Goal: Information Seeking & Learning: Learn about a topic

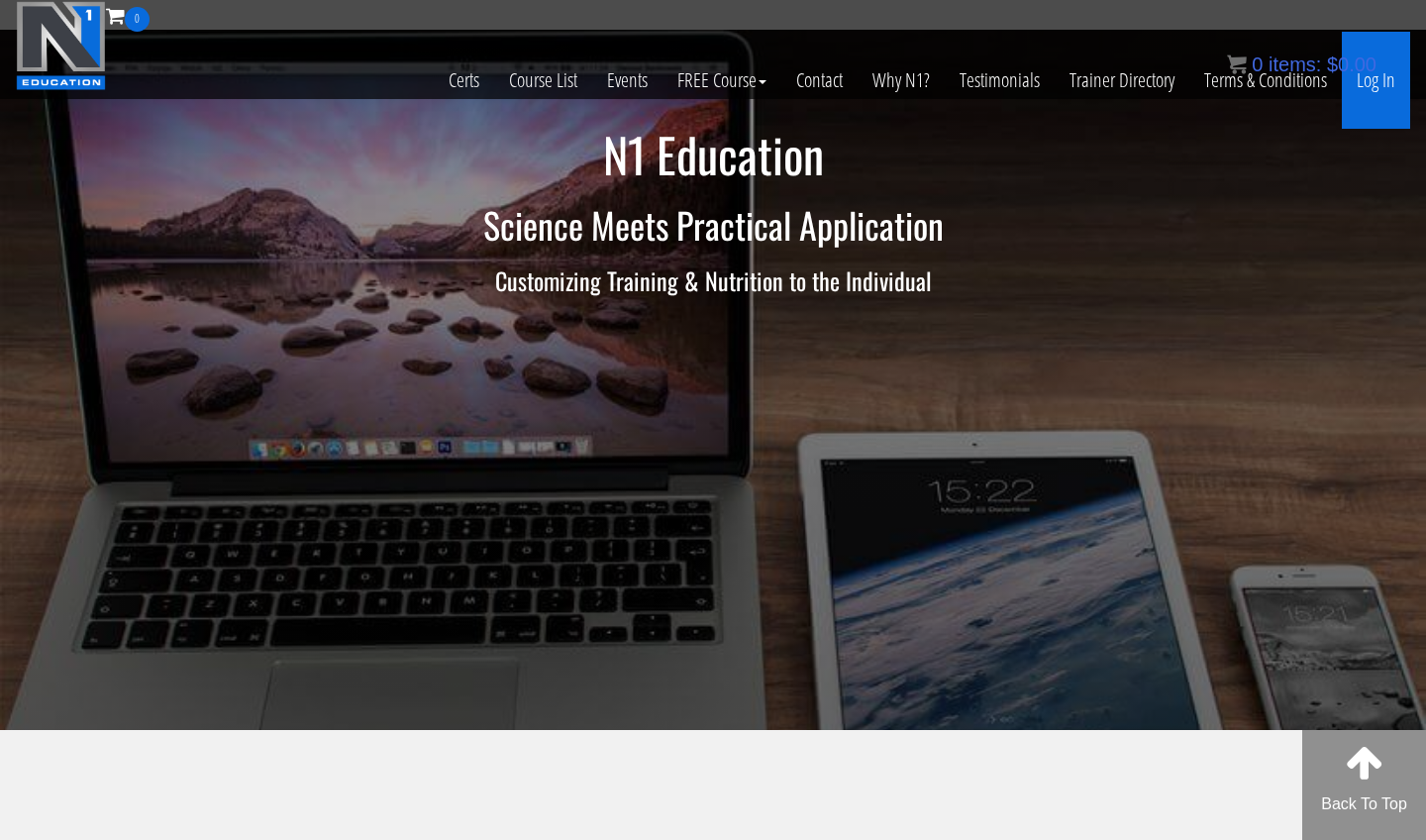
click at [1388, 79] on link "Log In" at bounding box center [1375, 80] width 68 height 97
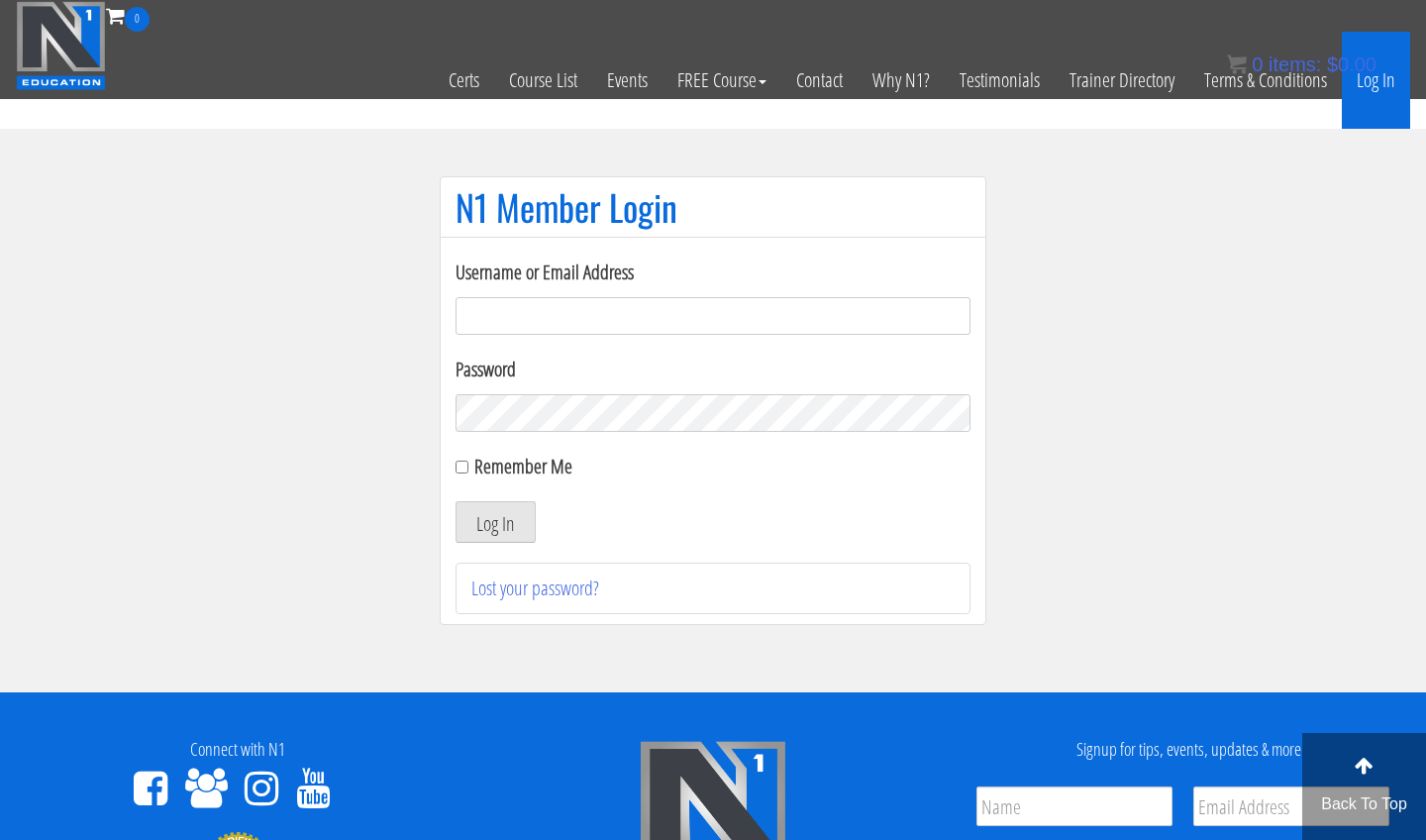
type input "[EMAIL_ADDRESS][DOMAIN_NAME]"
click at [495, 522] on button "Log In" at bounding box center [495, 522] width 80 height 42
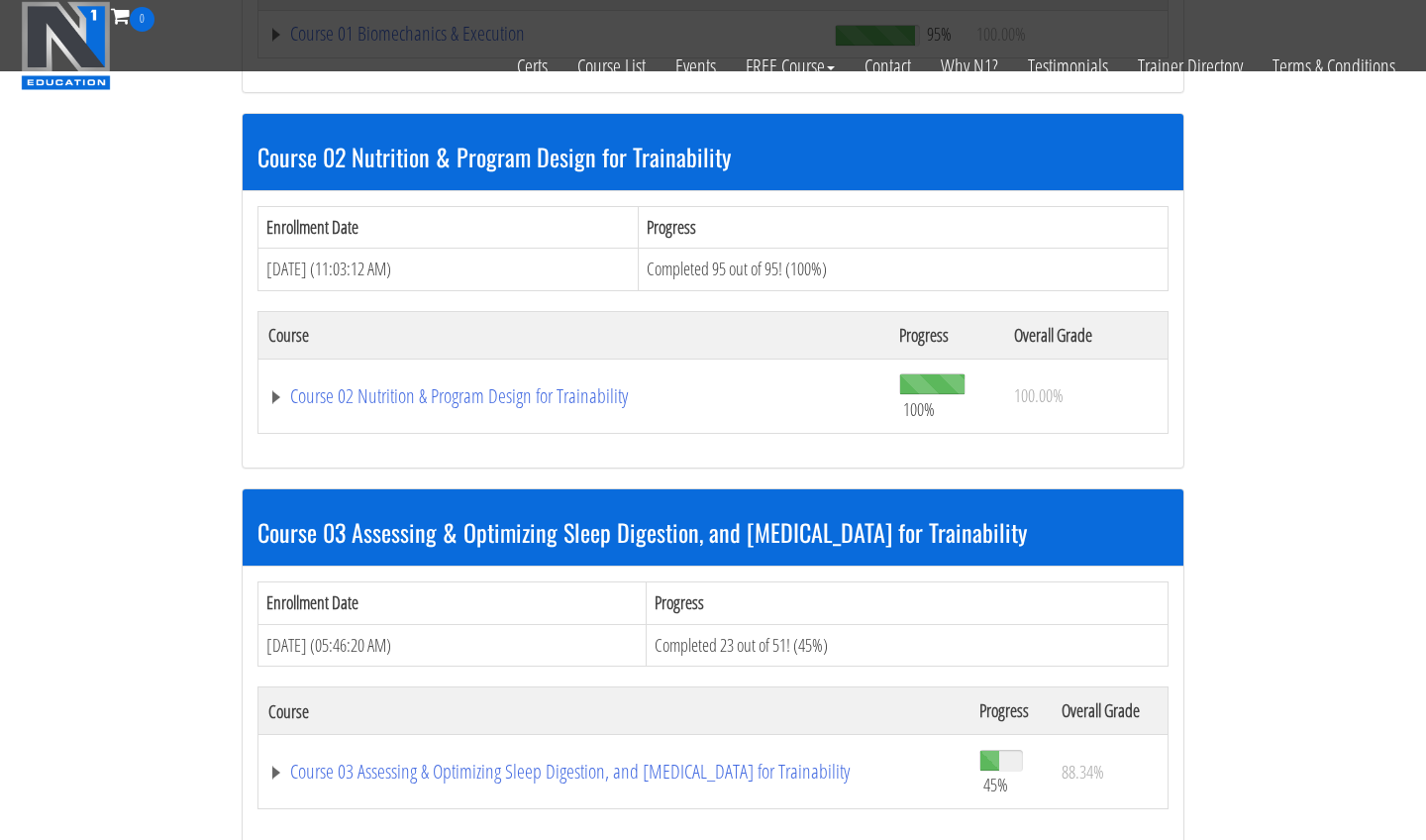
scroll to position [1063, 0]
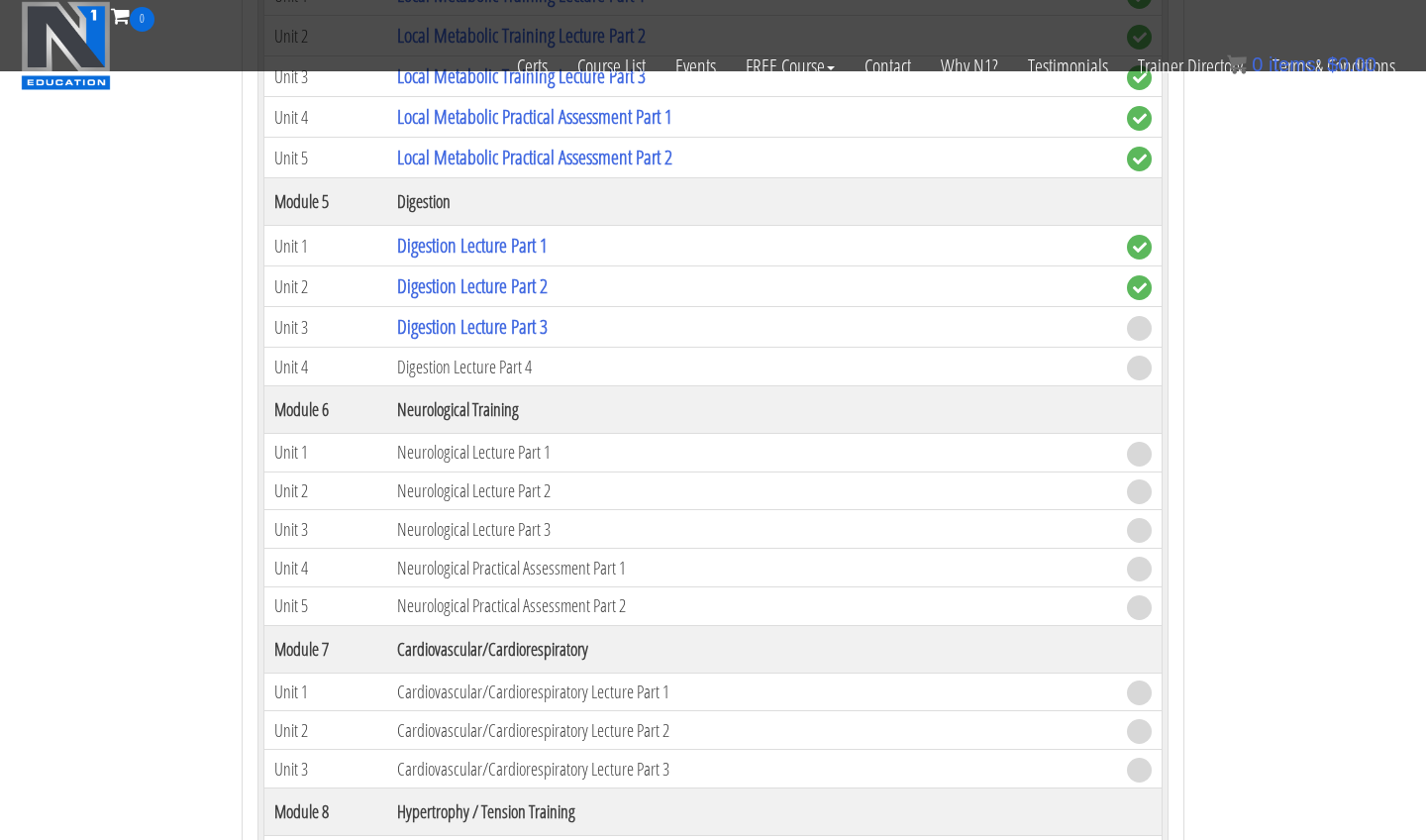
scroll to position [2512, 0]
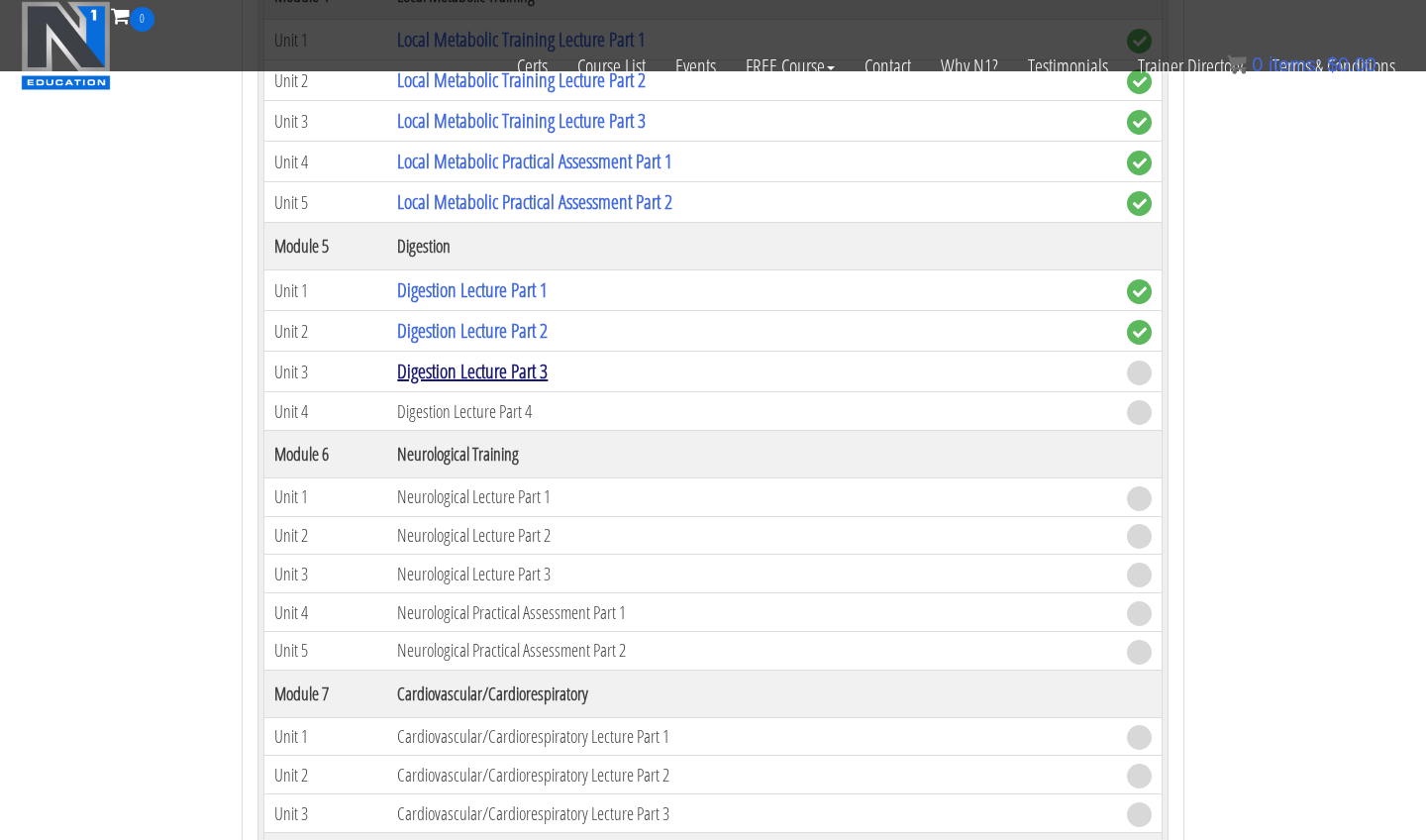
click at [521, 358] on link "Digestion Lecture Part 3" at bounding box center [473, 370] width 151 height 27
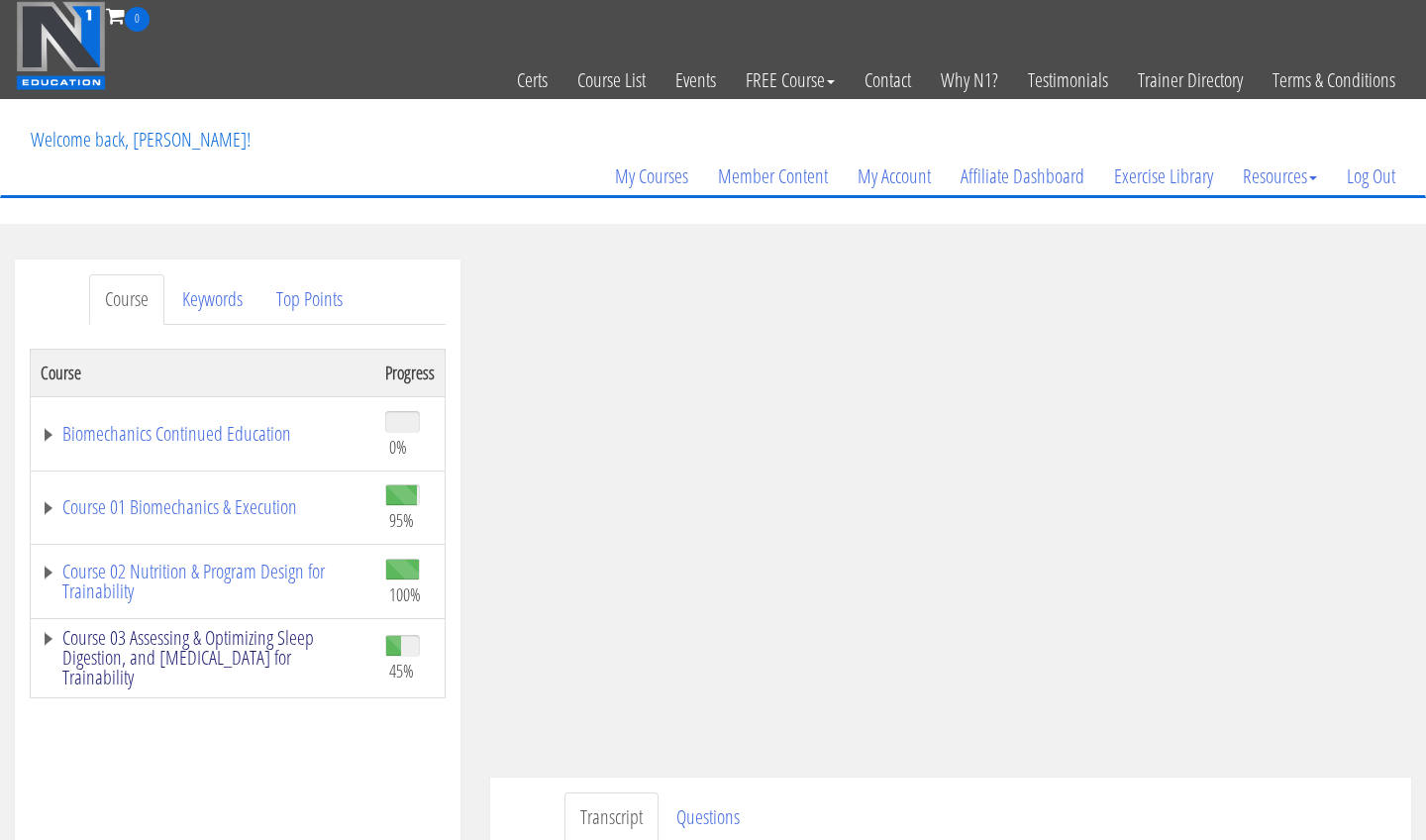
click at [267, 636] on link "Course 03 Assessing & Optimizing Sleep Digestion, and [MEDICAL_DATA] for Traina…" at bounding box center [203, 658] width 325 height 59
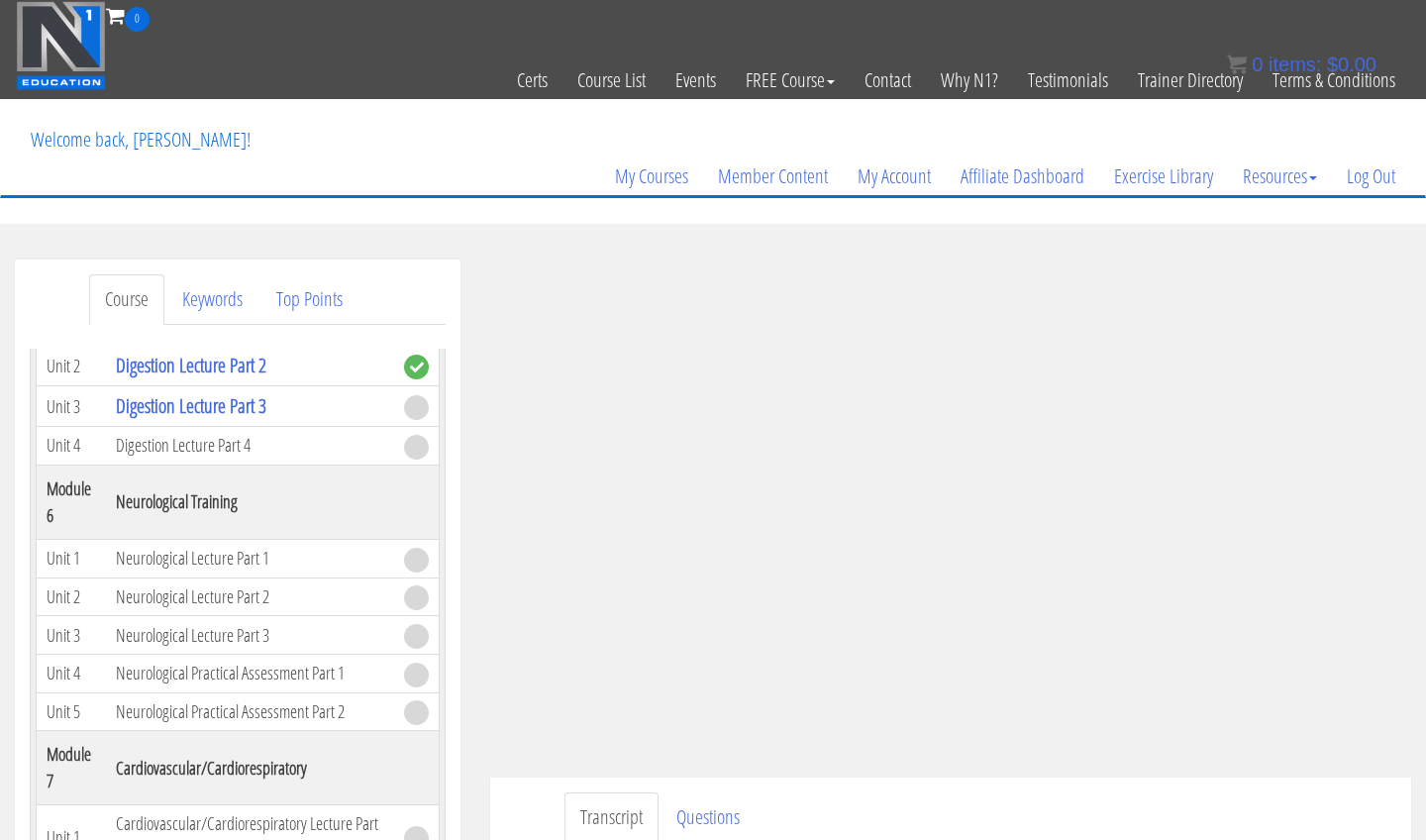
scroll to position [1764, 0]
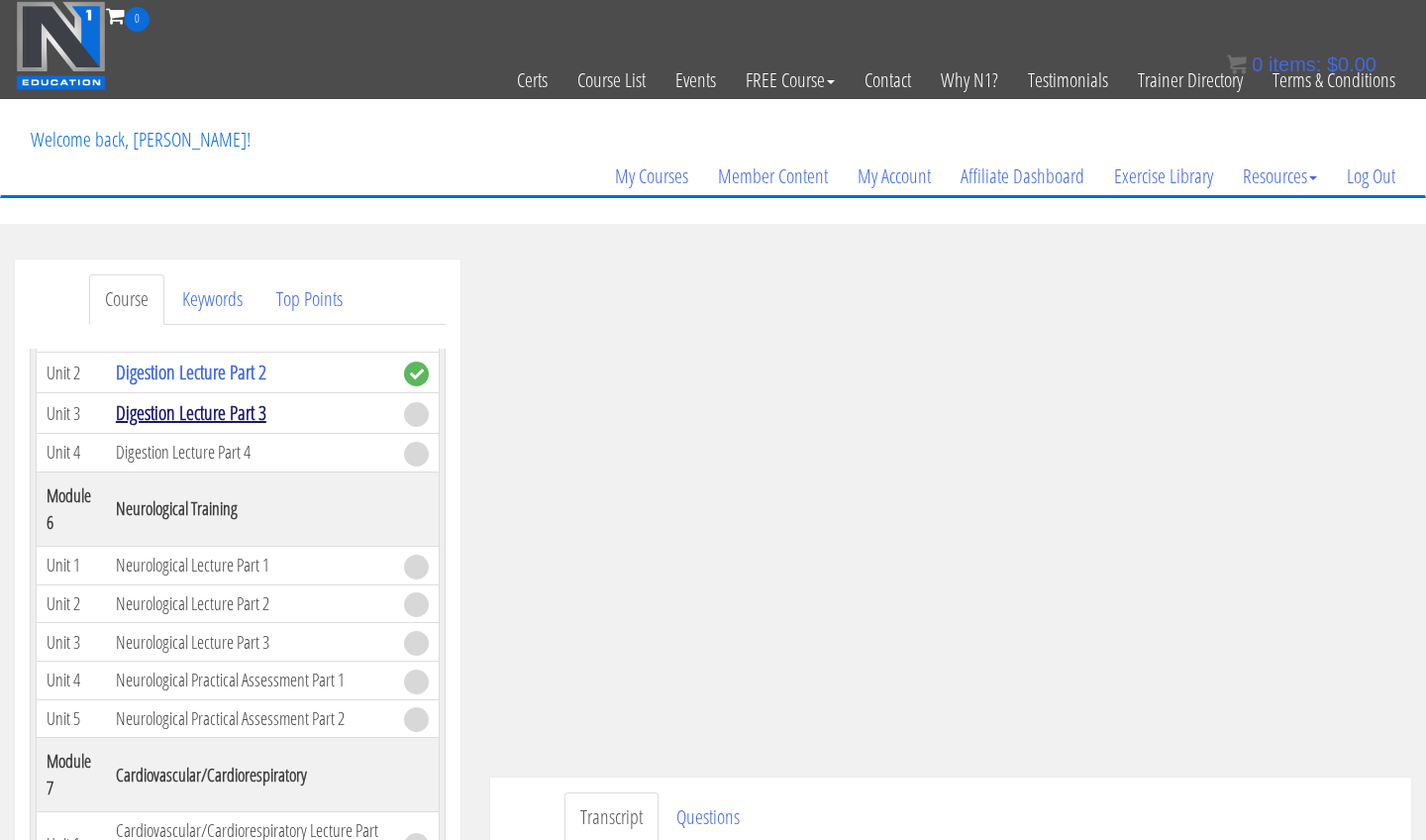
click at [245, 424] on link "Digestion Lecture Part 3" at bounding box center [191, 412] width 151 height 27
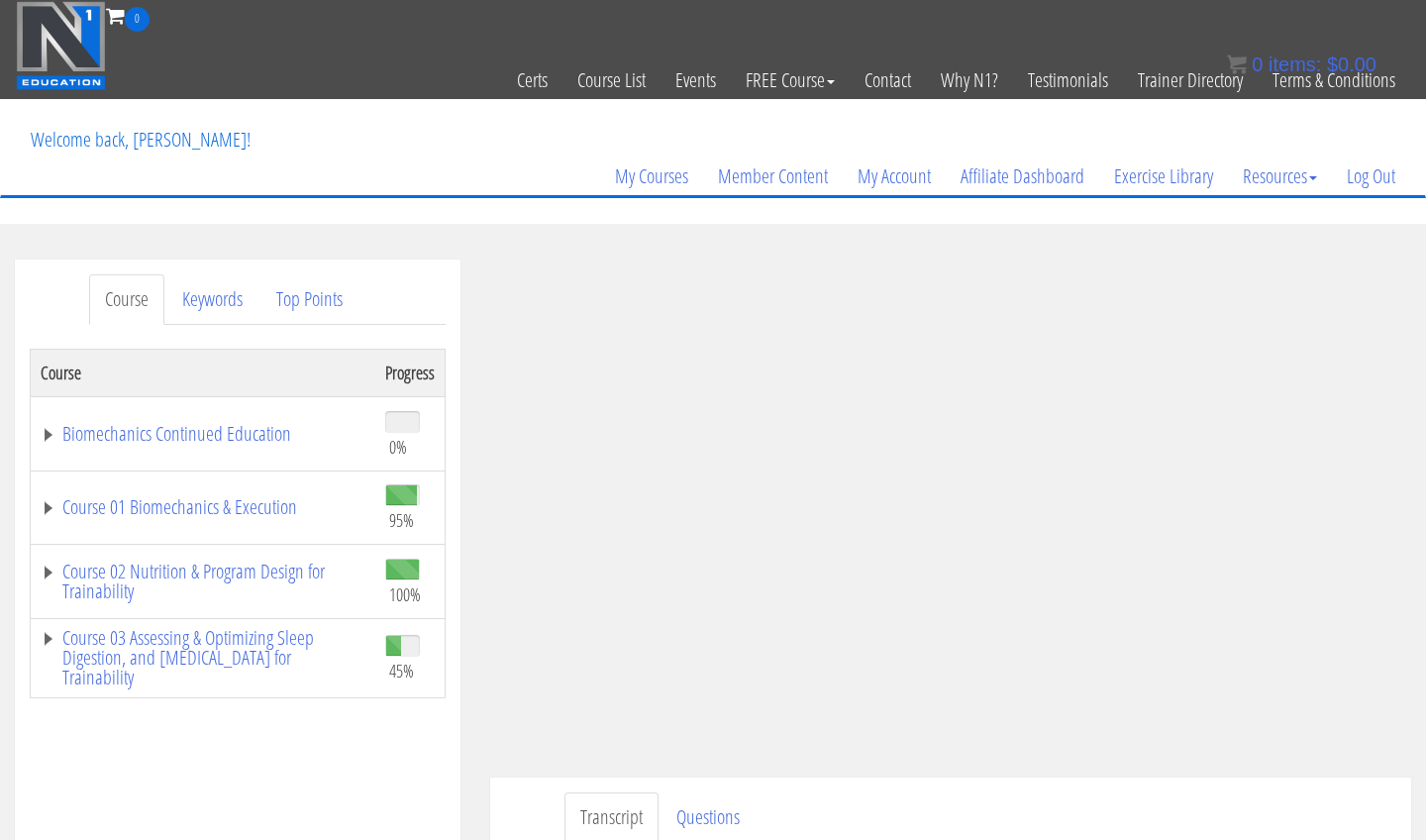
scroll to position [128, 0]
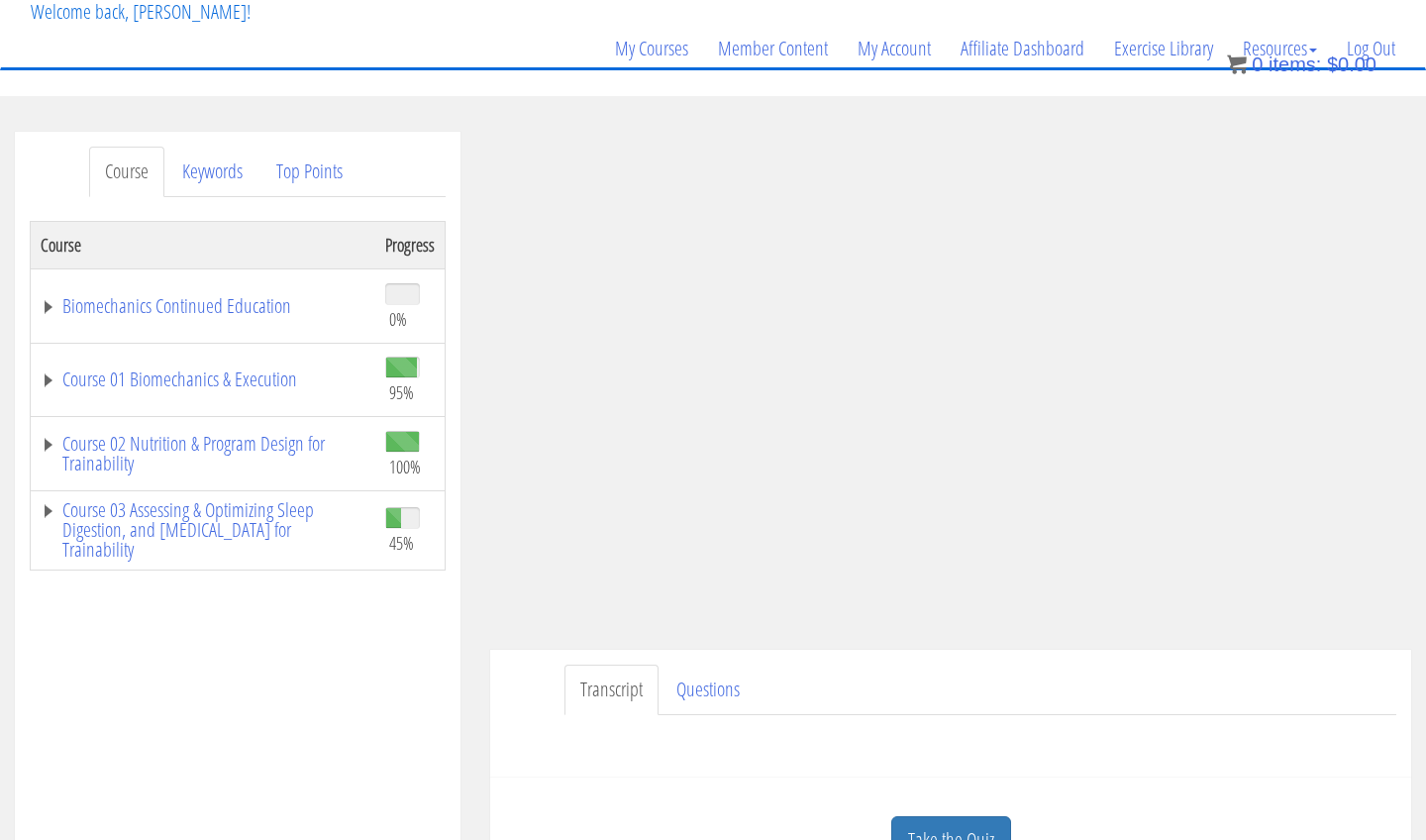
click at [1045, 87] on link "Affiliate Dashboard" at bounding box center [1023, 49] width 154 height 95
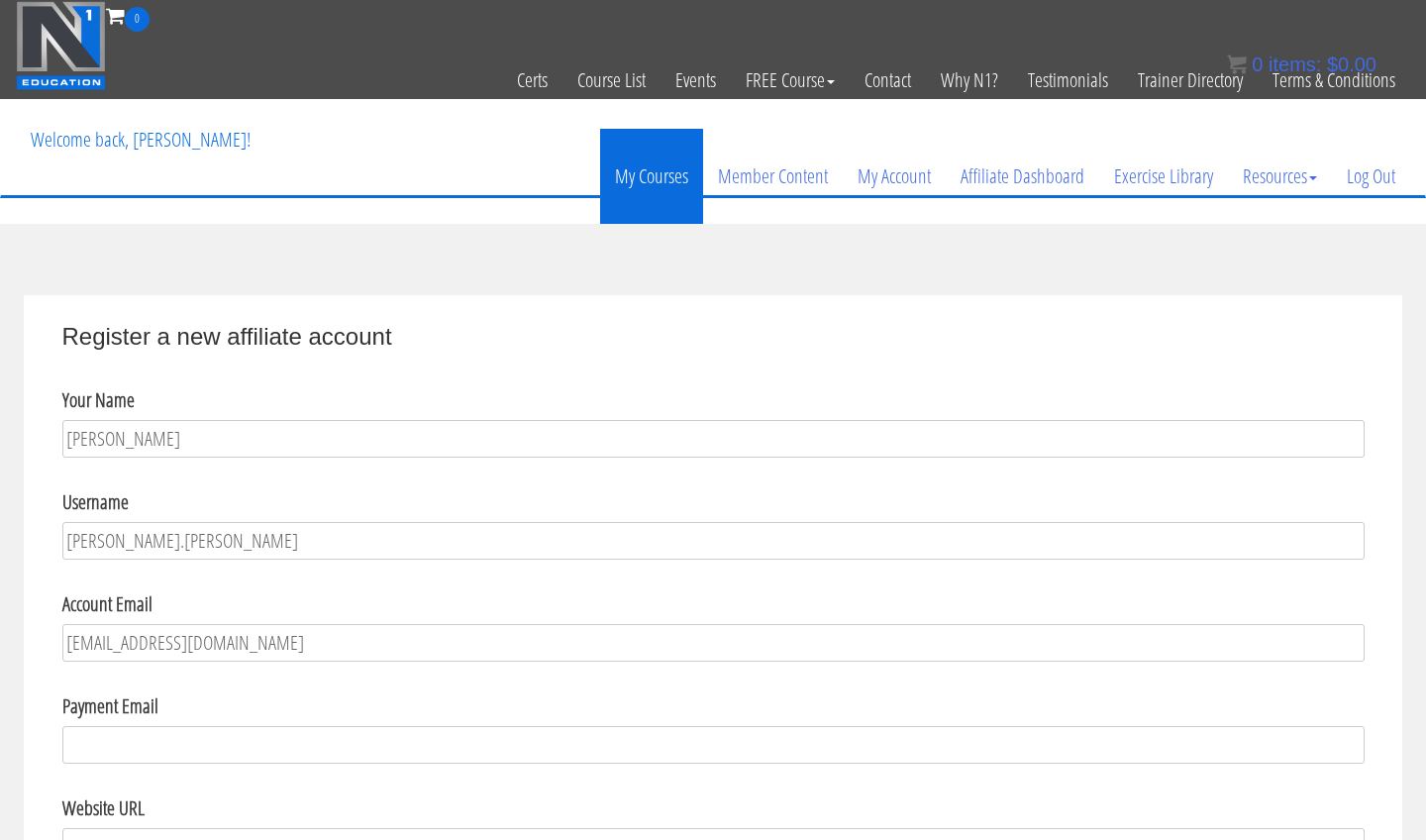
click at [660, 176] on link "My Courses" at bounding box center [652, 176] width 103 height 95
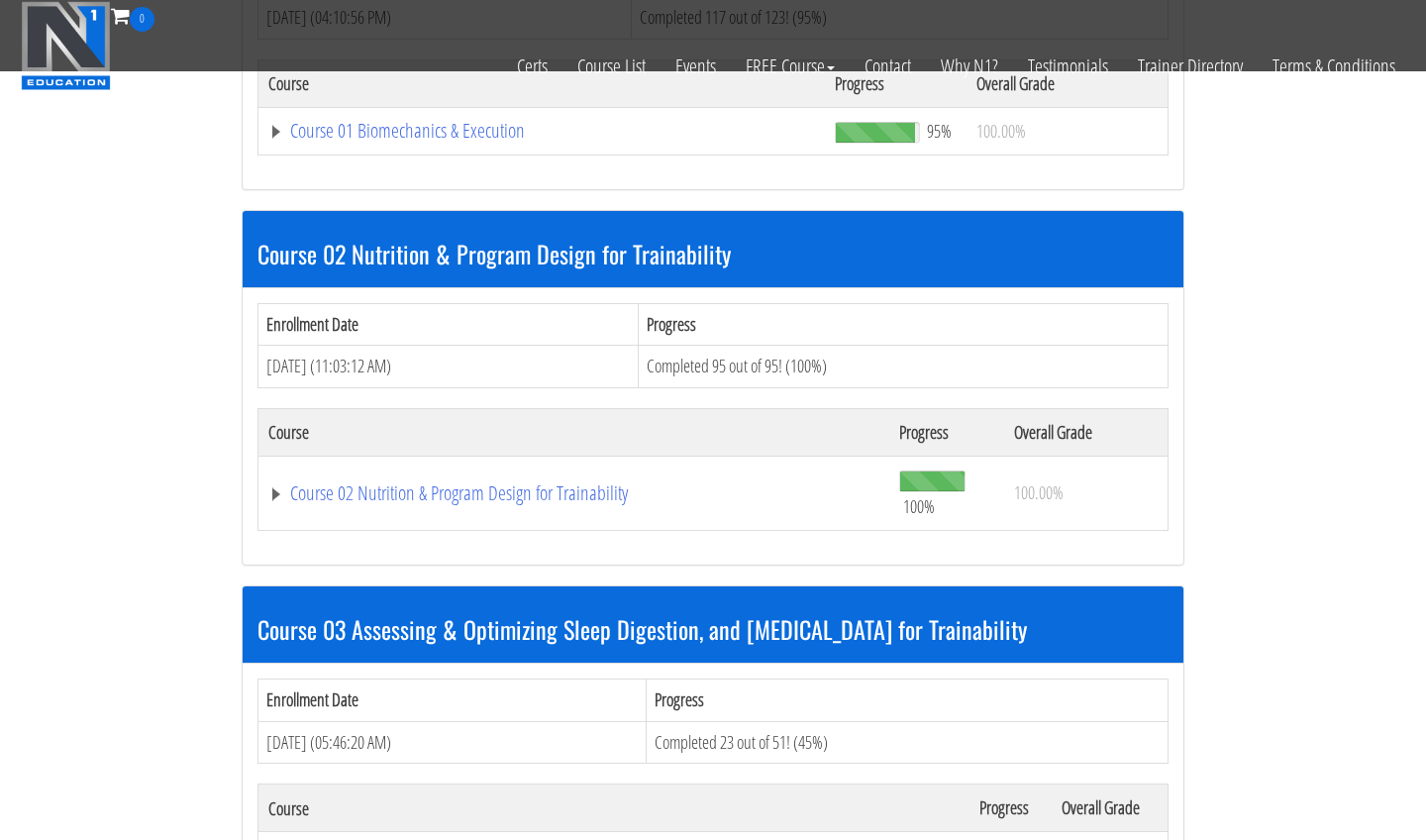
scroll to position [972, 0]
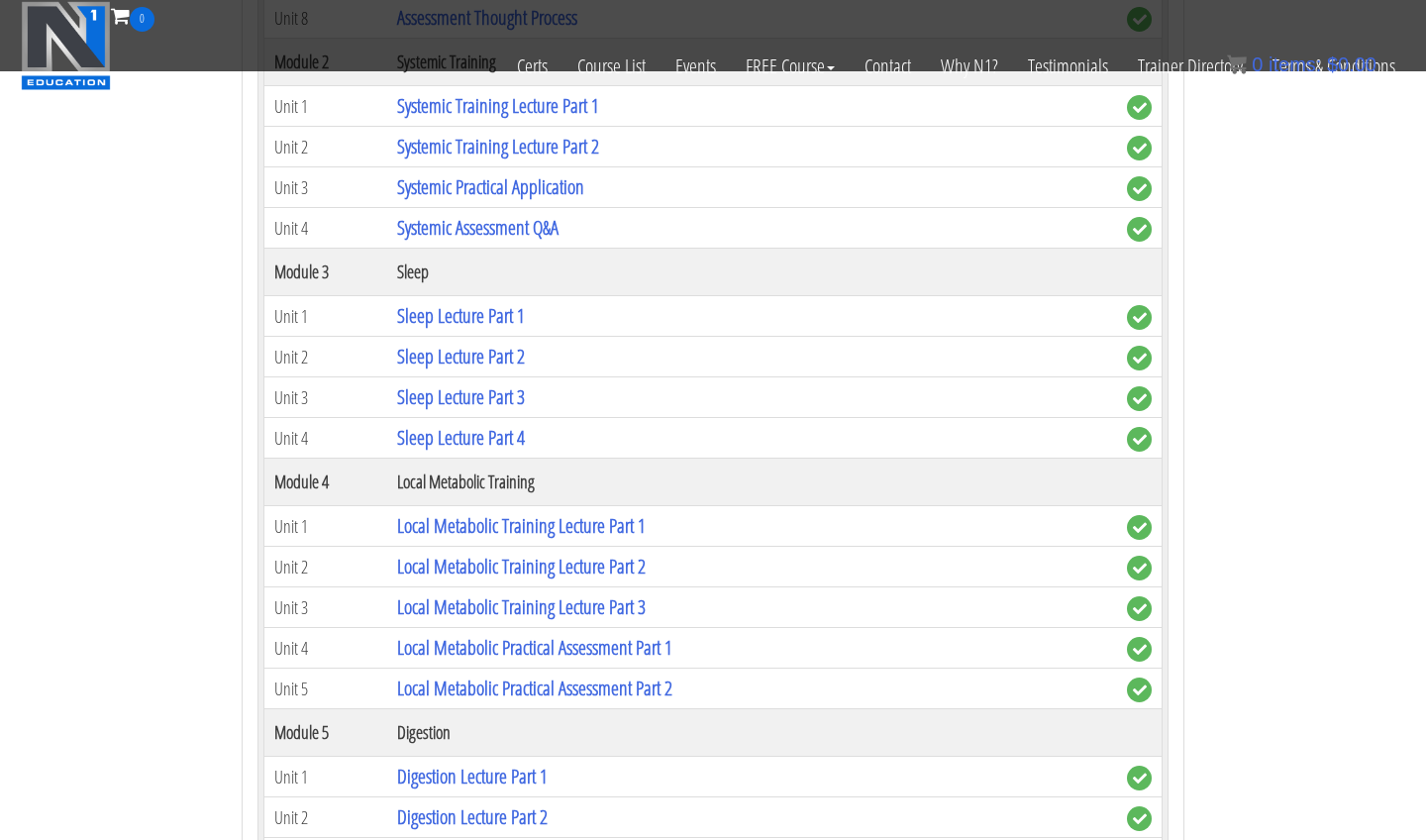
scroll to position [2255, 0]
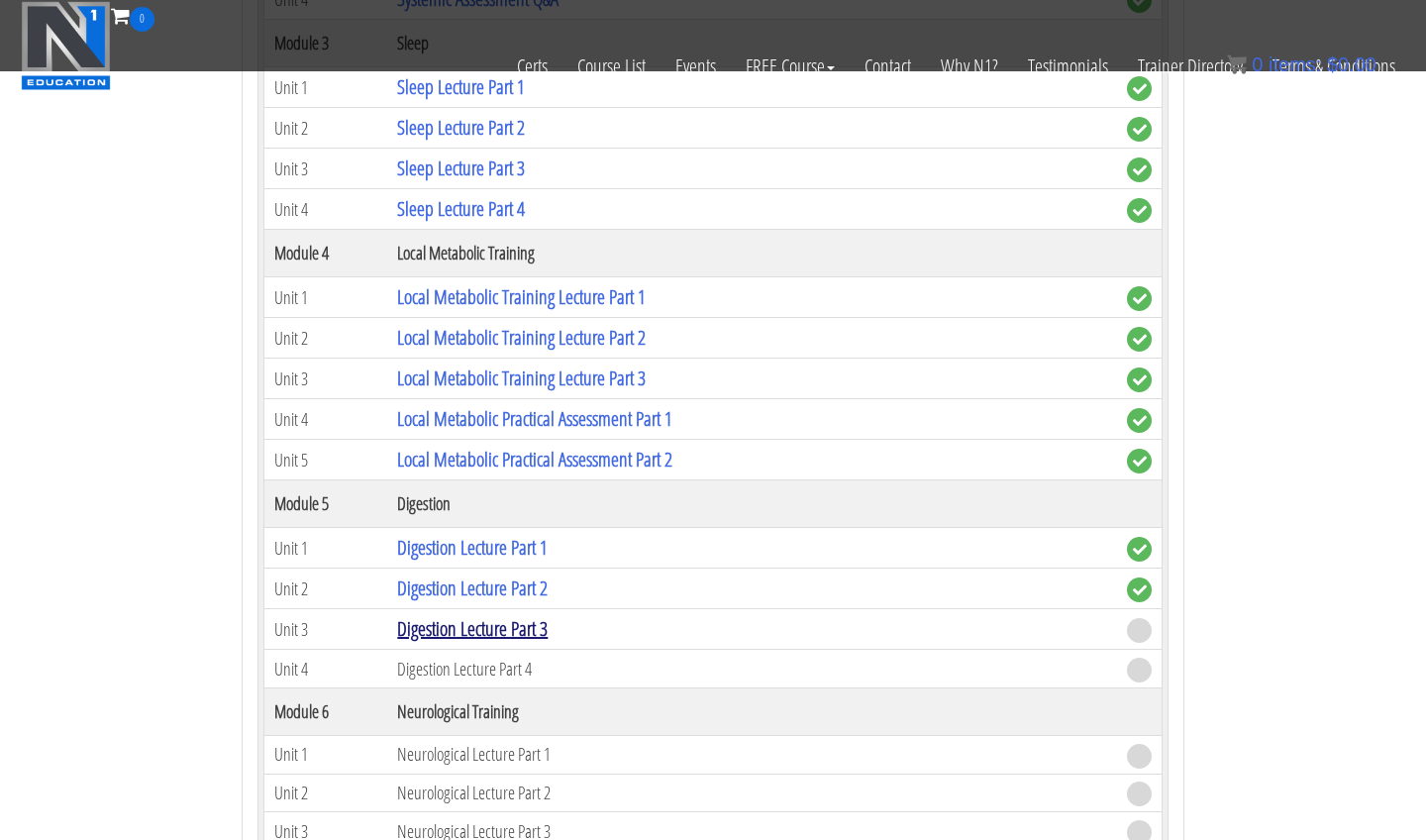
click at [548, 619] on link "Digestion Lecture Part 3" at bounding box center [473, 628] width 151 height 27
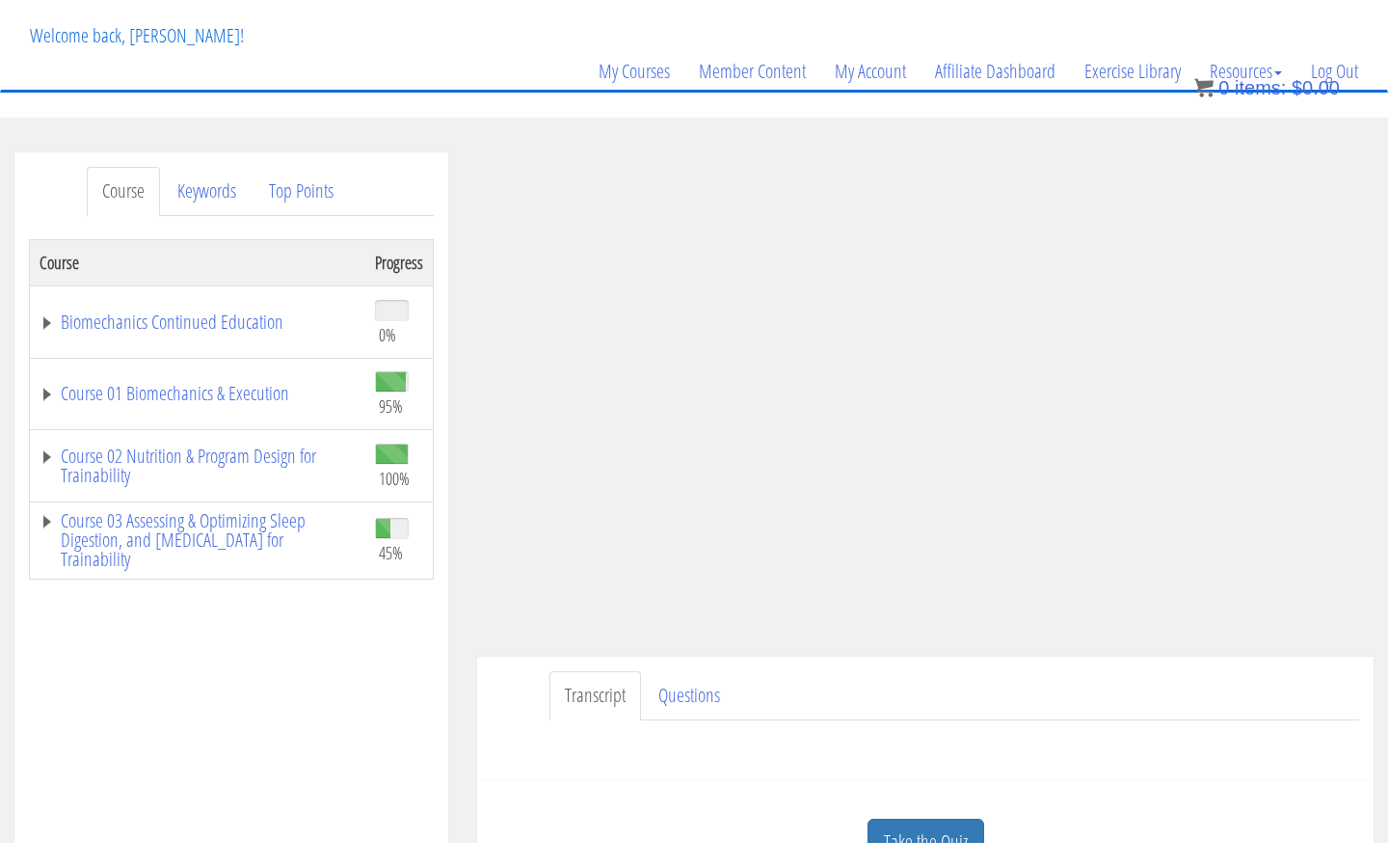
scroll to position [136, 0]
